Goal: Task Accomplishment & Management: Use online tool/utility

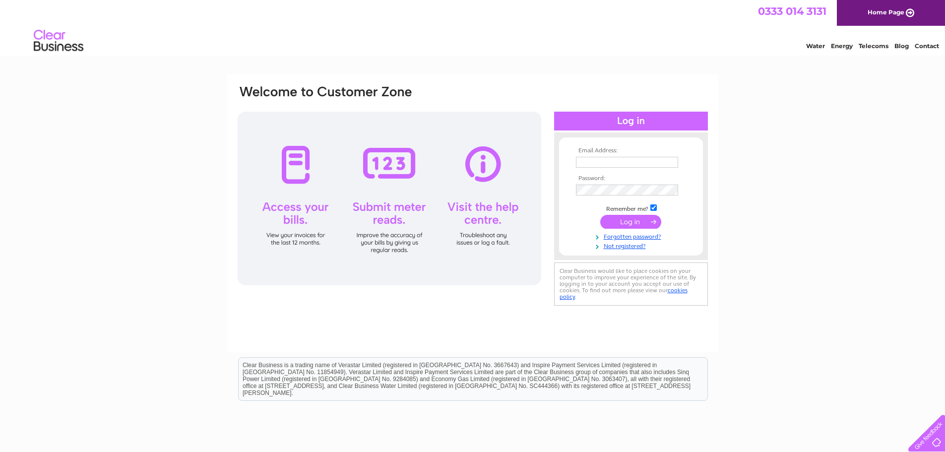
drag, startPoint x: 0, startPoint y: 0, endPoint x: 608, endPoint y: 159, distance: 628.4
click at [608, 159] on input "text" at bounding box center [627, 162] width 102 height 11
type input "avfoodltd2018@gmail.com"
click at [600, 216] on input "submit" at bounding box center [630, 223] width 61 height 14
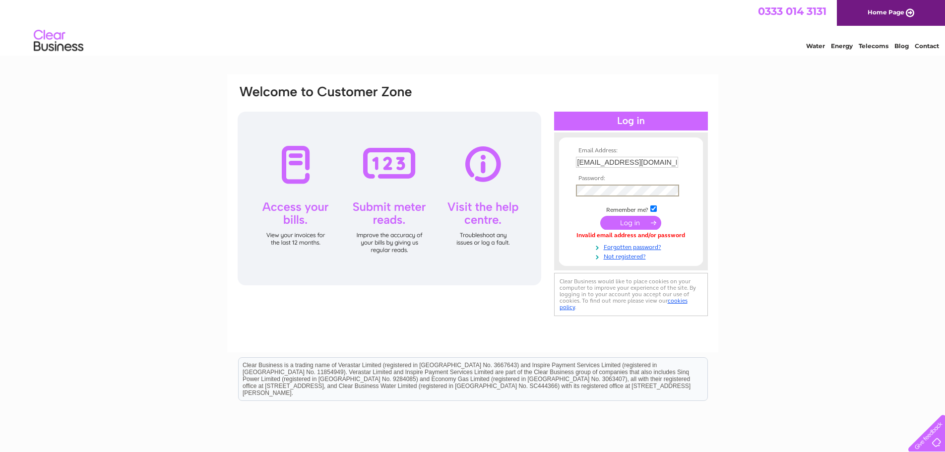
click at [600, 216] on input "submit" at bounding box center [630, 223] width 61 height 14
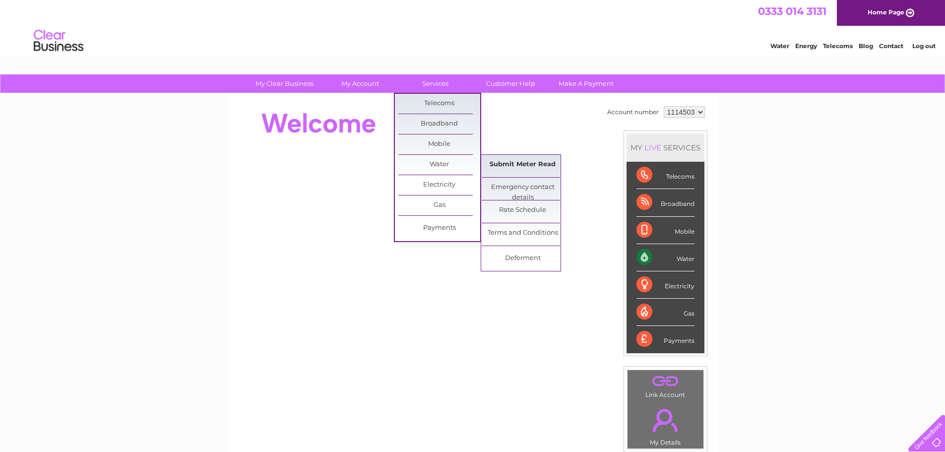
click at [519, 168] on link "Submit Meter Read" at bounding box center [522, 165] width 82 height 20
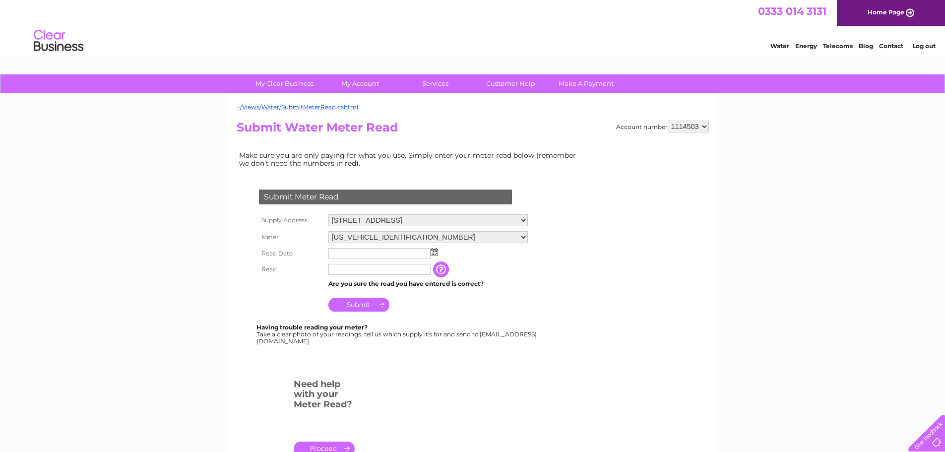
click at [427, 253] on input "text" at bounding box center [379, 253] width 102 height 11
click at [435, 255] on img at bounding box center [433, 252] width 7 height 8
click at [383, 293] on link "1" at bounding box center [385, 296] width 16 height 10
type input "2025/10/01"
click at [358, 268] on input "text" at bounding box center [379, 269] width 102 height 11
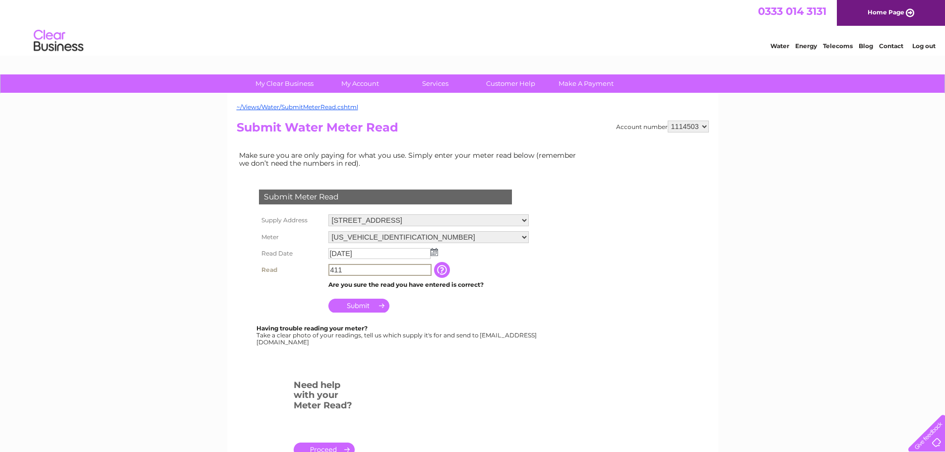
type input "411"
click at [351, 304] on input "Submit" at bounding box center [358, 305] width 61 height 14
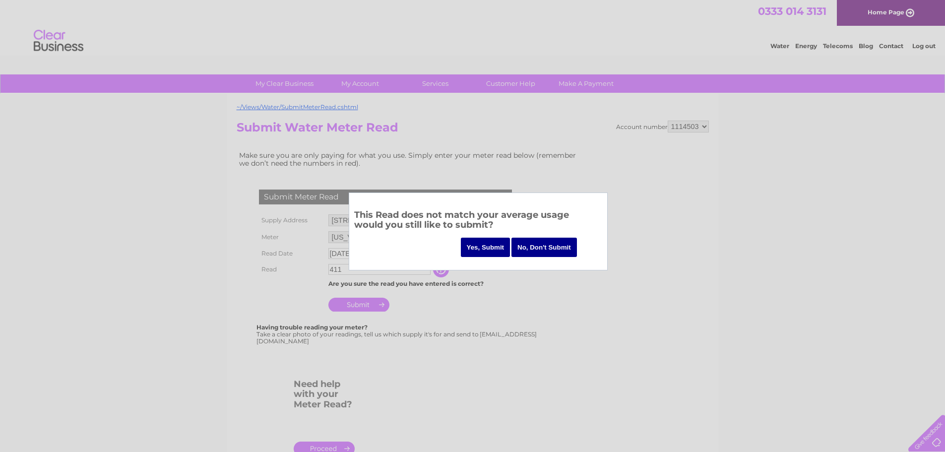
click at [373, 293] on div at bounding box center [472, 226] width 945 height 452
click at [453, 288] on div at bounding box center [472, 226] width 945 height 452
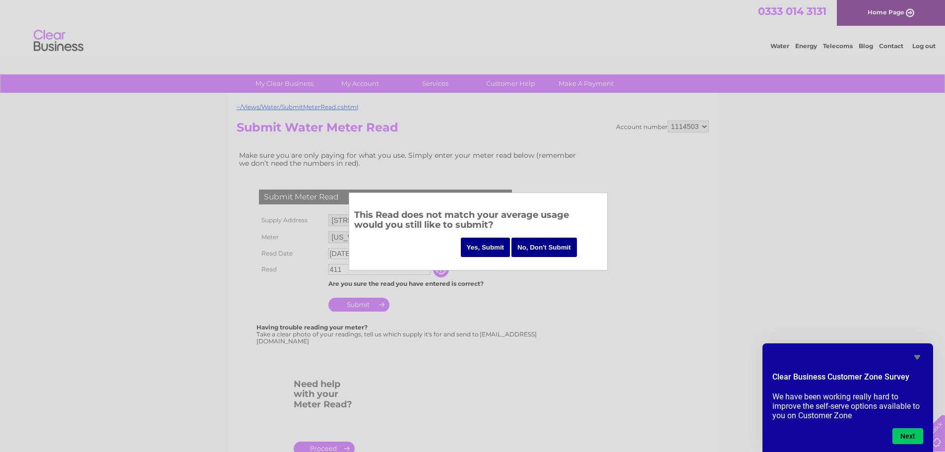
click at [545, 248] on input "No, Don't Submit" at bounding box center [543, 247] width 65 height 19
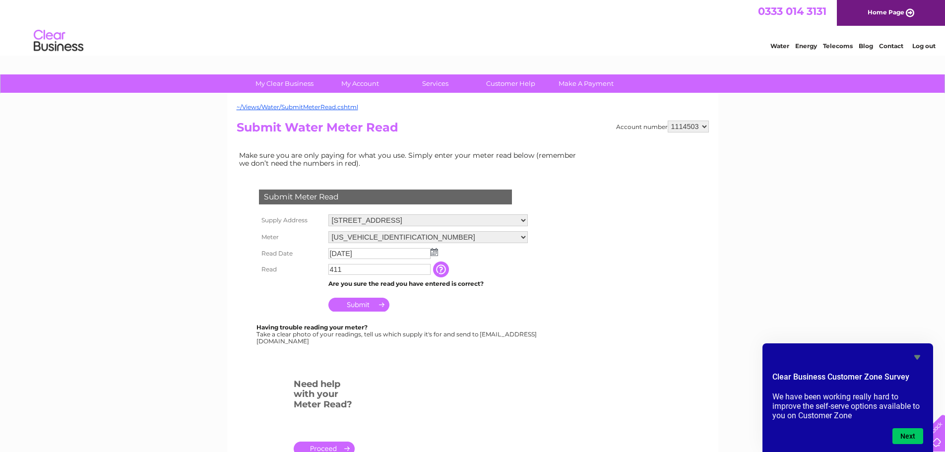
click at [415, 270] on input "411" at bounding box center [379, 269] width 102 height 11
click at [442, 268] on input "button" at bounding box center [443, 270] width 18 height 16
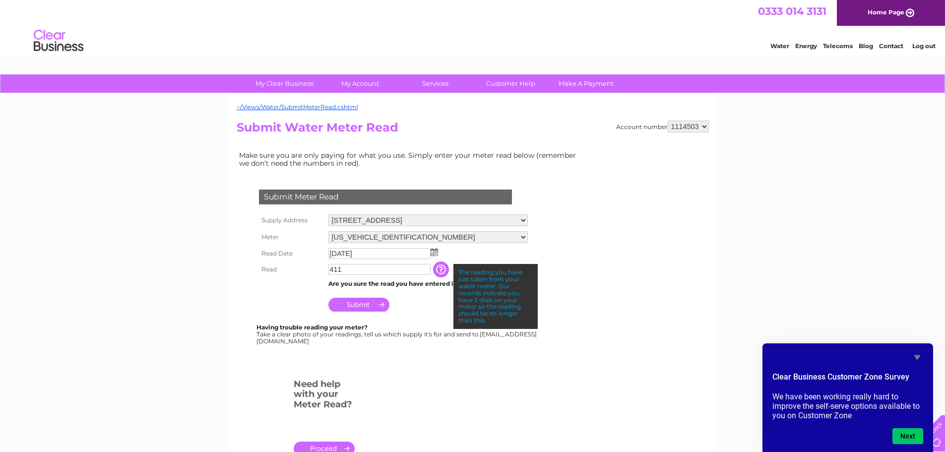
click at [408, 285] on td "Are you sure the read you have entered is correct?" at bounding box center [428, 283] width 204 height 13
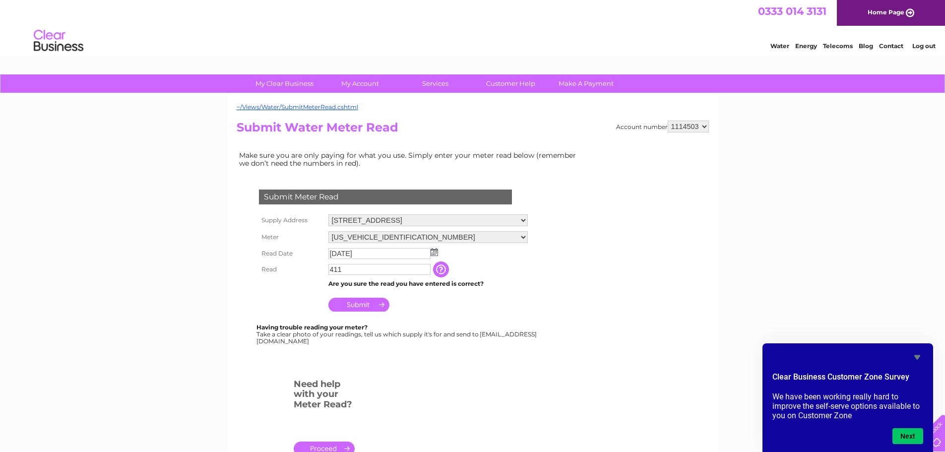
click at [355, 304] on input "Submit" at bounding box center [358, 305] width 61 height 14
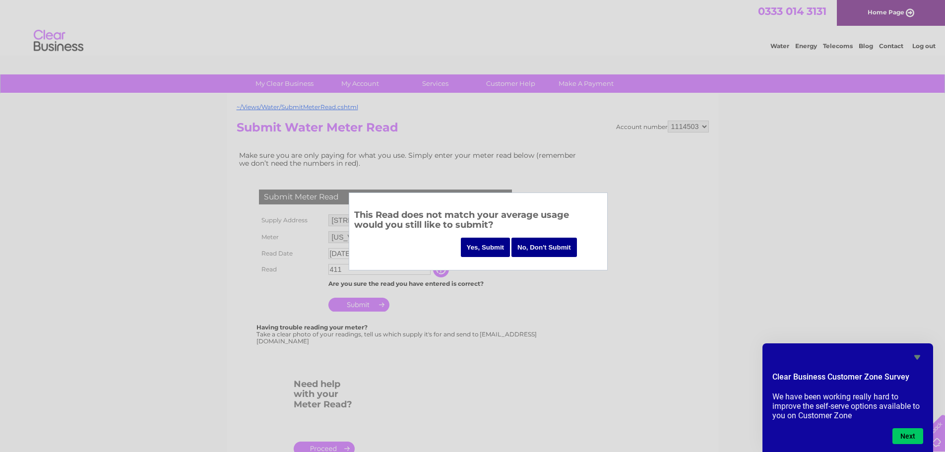
click at [486, 247] on input "Yes, Submit" at bounding box center [486, 247] width 50 height 19
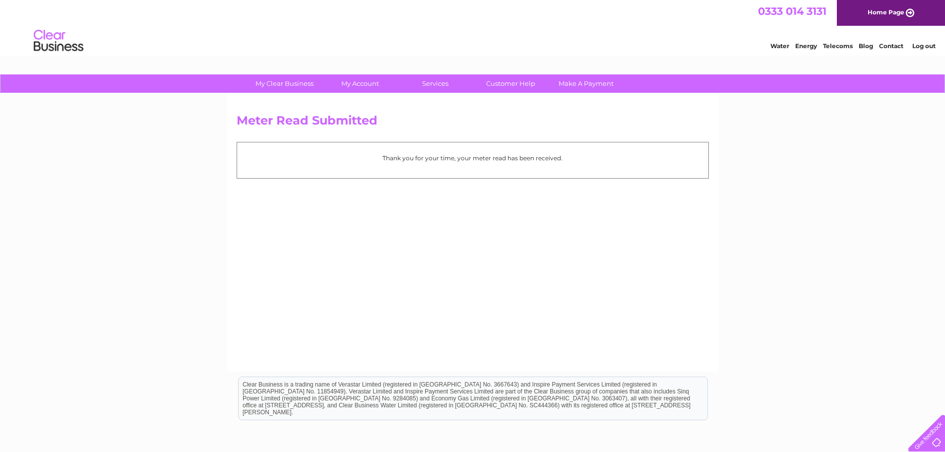
click at [918, 47] on link "Log out" at bounding box center [923, 45] width 23 height 7
